Goal: Information Seeking & Learning: Learn about a topic

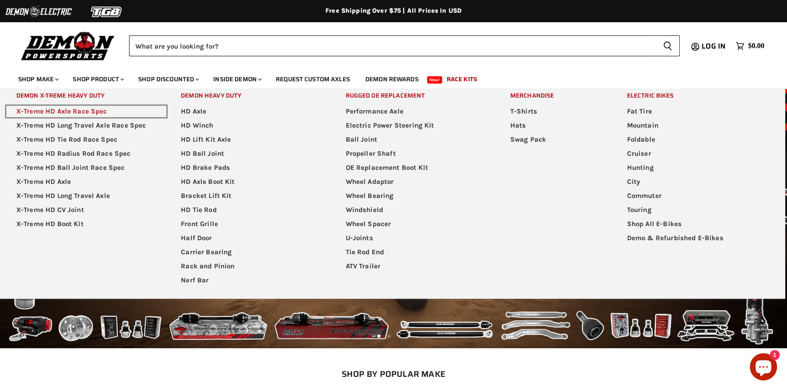
click at [94, 112] on link "X-Treme HD Axle Race Spec" at bounding box center [86, 111] width 163 height 14
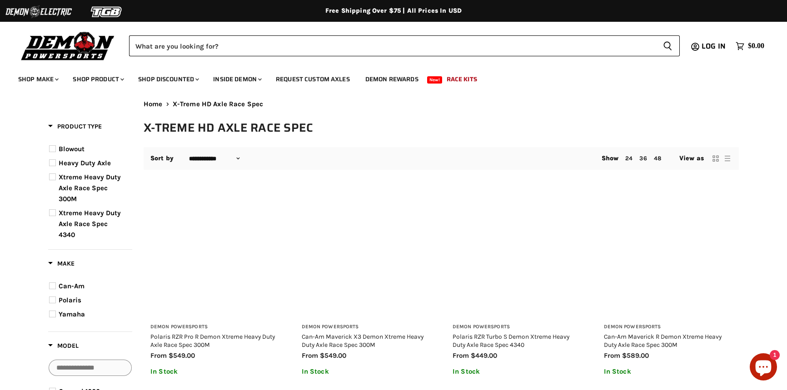
select select "**********"
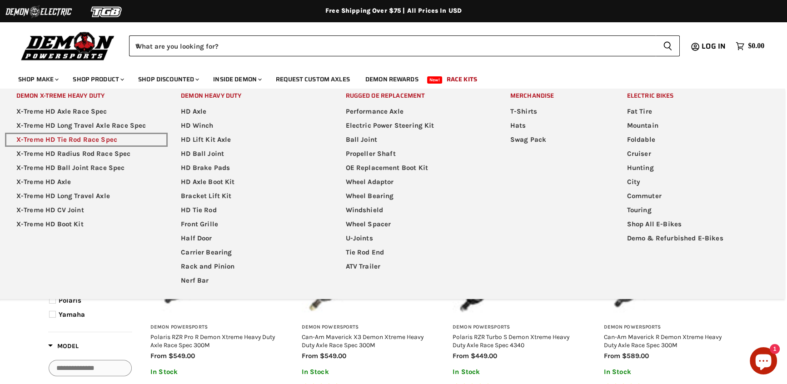
click at [102, 139] on link "X-Treme HD Tie Rod Race Spec" at bounding box center [86, 140] width 163 height 14
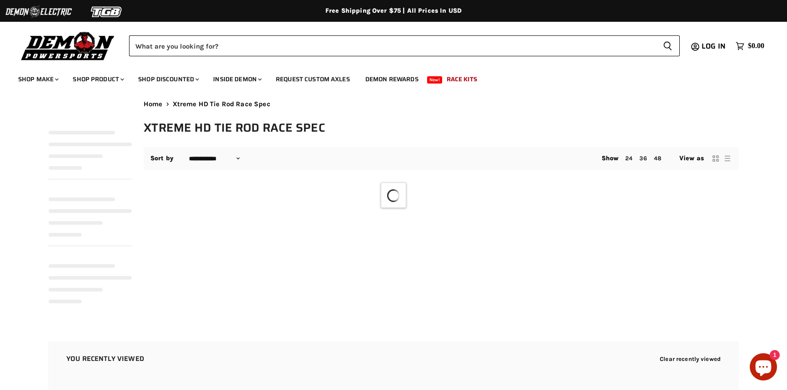
select select "**********"
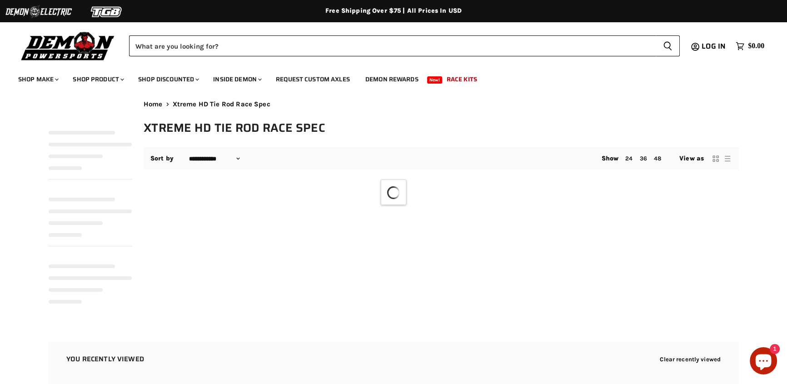
select select "**********"
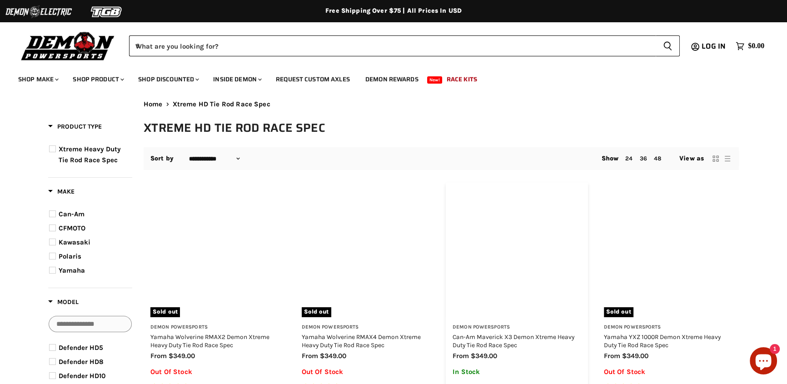
click at [481, 234] on div "Main content" at bounding box center [516, 253] width 129 height 129
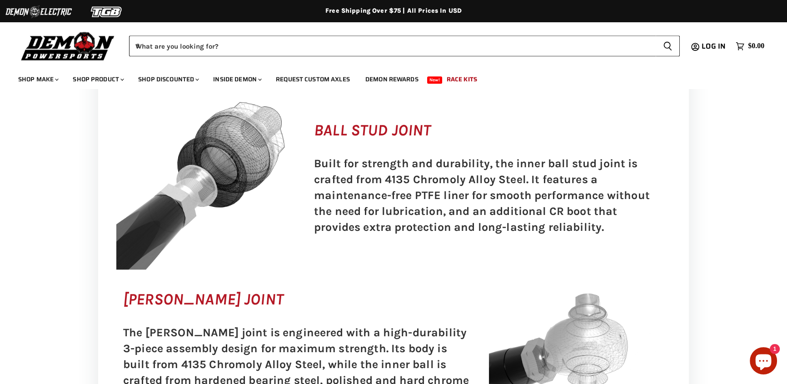
scroll to position [1115, 0]
click at [446, 198] on div "Built for strength and durability, the inner ball stud joint is crafted from 41…" at bounding box center [488, 195] width 363 height 93
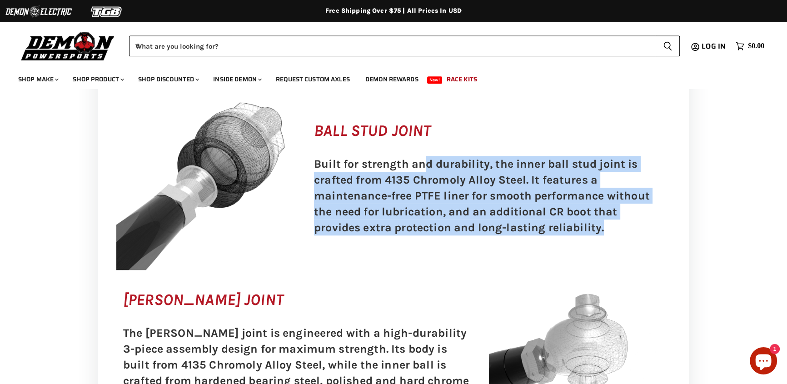
click at [446, 198] on div "Built for strength and durability, the inner ball stud joint is crafted from 41…" at bounding box center [488, 195] width 363 height 93
click at [400, 222] on div "Built for strength and durability, the inner ball stud joint is crafted from 41…" at bounding box center [488, 195] width 363 height 93
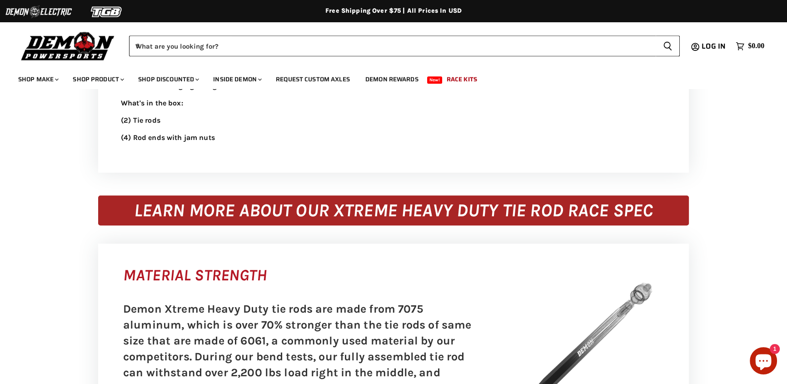
scroll to position [736, 0]
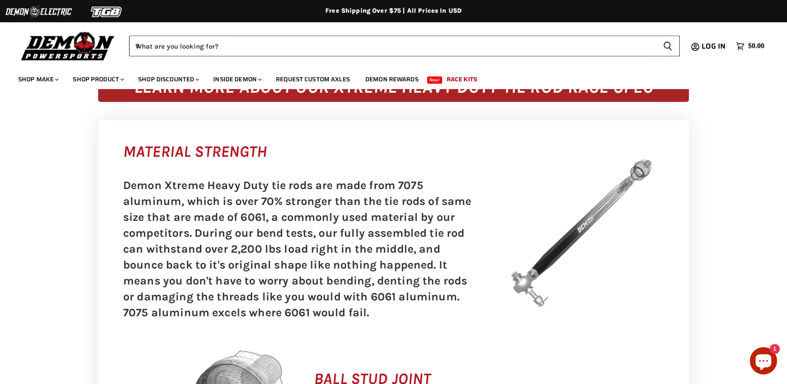
scroll to position [867, 0]
drag, startPoint x: 475, startPoint y: 248, endPoint x: 468, endPoint y: 251, distance: 7.8
drag, startPoint x: 468, startPoint y: 251, endPoint x: 79, endPoint y: 237, distance: 389.0
click at [193, 243] on div "Demon Xtreme Heavy Duty tie rods are made from 7075 aluminum, which is over 70%…" at bounding box center [297, 248] width 363 height 157
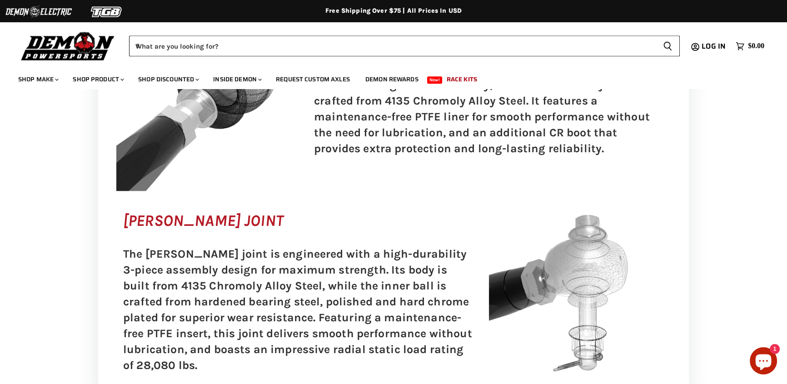
scroll to position [1191, 0]
